Goal: Information Seeking & Learning: Learn about a topic

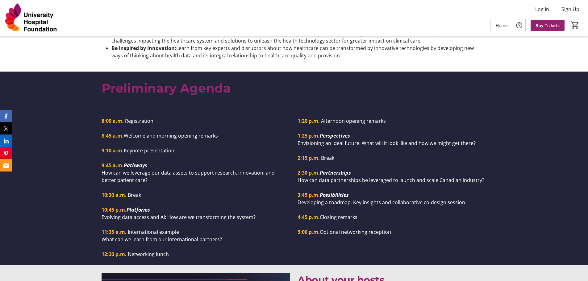
scroll to position [494, 0]
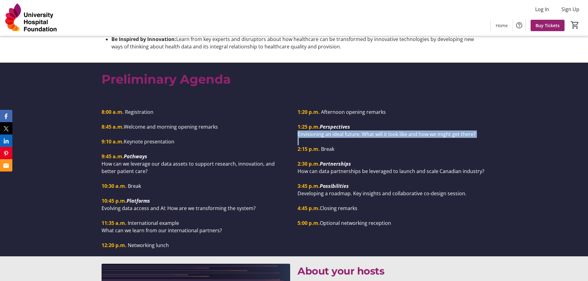
drag, startPoint x: 298, startPoint y: 127, endPoint x: 489, endPoint y: 137, distance: 191.4
click at [488, 137] on div "1:20 p.m. Afternoon opening remarks 1:25 p.m. Perspectives Envisioning an ideal…" at bounding box center [392, 167] width 196 height 119
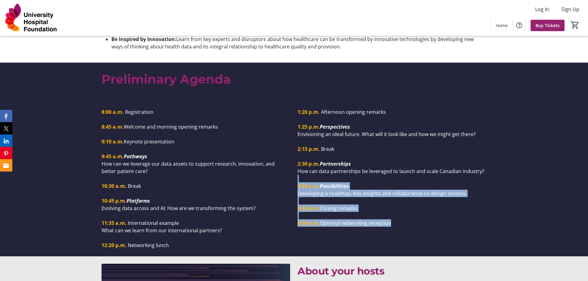
drag, startPoint x: 486, startPoint y: 163, endPoint x: 447, endPoint y: 220, distance: 68.9
click at [447, 220] on div "1:20 p.m. Afternoon opening remarks 1:25 p.m. Perspectives Envisioning an ideal…" at bounding box center [392, 177] width 189 height 143
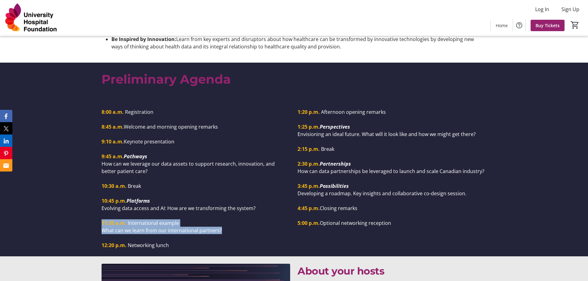
drag, startPoint x: 230, startPoint y: 222, endPoint x: 110, endPoint y: 212, distance: 120.5
click at [104, 214] on div "8:00 a.m. Registration 8:45 a.m. Welcome and morning opening remarks 9:10 a.m. …" at bounding box center [196, 178] width 189 height 141
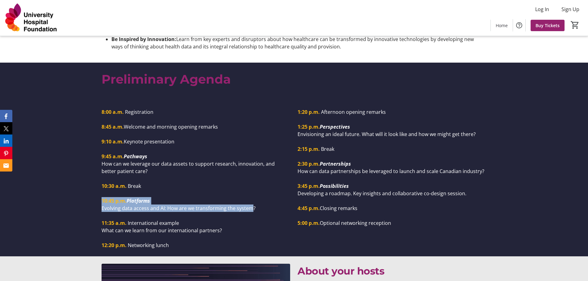
drag, startPoint x: 252, startPoint y: 202, endPoint x: 99, endPoint y: 194, distance: 153.3
click at [99, 194] on div "8:00 a.m. Registration 8:45 a.m. Welcome and morning opening remarks 9:10 a.m. …" at bounding box center [196, 178] width 196 height 141
drag, startPoint x: 254, startPoint y: 200, endPoint x: 100, endPoint y: 174, distance: 155.6
click at [96, 188] on div "8:00 a.m. Registration 8:45 a.m. Welcome and morning opening remarks 9:10 a.m. …" at bounding box center [294, 177] width 588 height 158
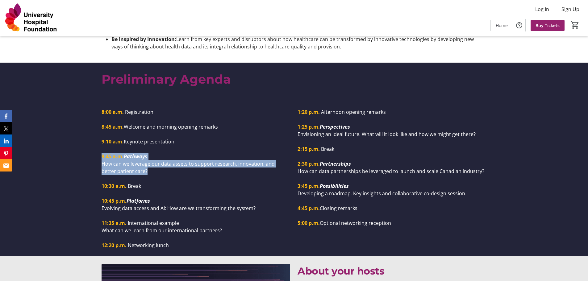
drag, startPoint x: 124, startPoint y: 163, endPoint x: 96, endPoint y: 149, distance: 31.5
click at [96, 149] on div "8:00 a.m. Registration 8:45 a.m. Welcome and morning opening remarks 9:10 a.m. …" at bounding box center [294, 177] width 588 height 158
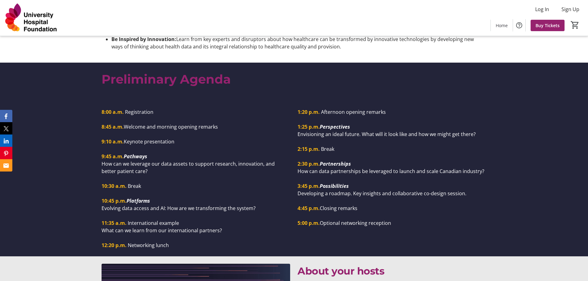
click at [362, 175] on p at bounding box center [392, 178] width 189 height 7
drag, startPoint x: 334, startPoint y: 129, endPoint x: 380, endPoint y: 135, distance: 46.1
click at [380, 135] on div "1:20 p.m. Afternoon opening remarks 1:25 p.m. Perspectives Envisioning an ideal…" at bounding box center [392, 167] width 189 height 119
drag, startPoint x: 323, startPoint y: 165, endPoint x: 503, endPoint y: 174, distance: 179.6
click at [503, 174] on div "8:00 a.m. Registration 8:45 a.m. Welcome and morning opening remarks 9:10 a.m. …" at bounding box center [294, 177] width 588 height 158
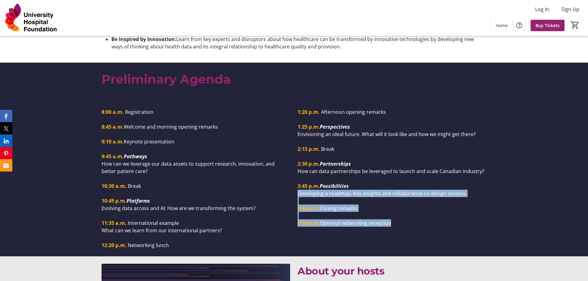
drag, startPoint x: 298, startPoint y: 187, endPoint x: 573, endPoint y: 223, distance: 277.4
click at [573, 223] on div "8:00 a.m. Registration 8:45 a.m. Welcome and morning opening remarks 9:10 a.m. …" at bounding box center [294, 177] width 588 height 158
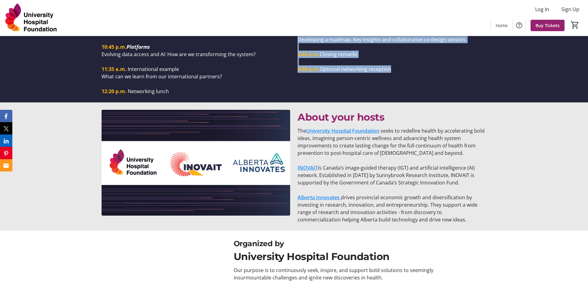
scroll to position [673, 0]
